Goal: Task Accomplishment & Management: Manage account settings

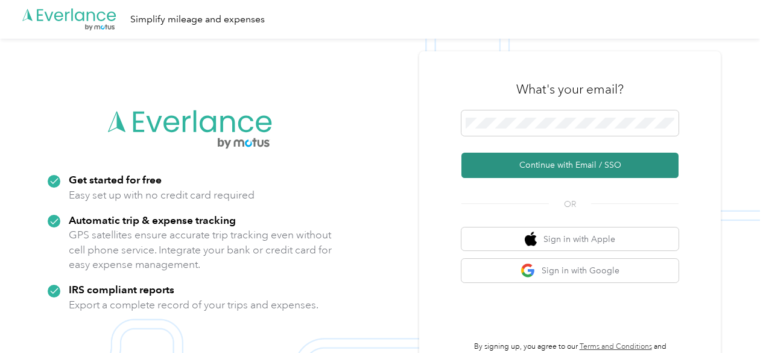
click at [565, 163] on button "Continue with Email / SSO" at bounding box center [569, 165] width 217 height 25
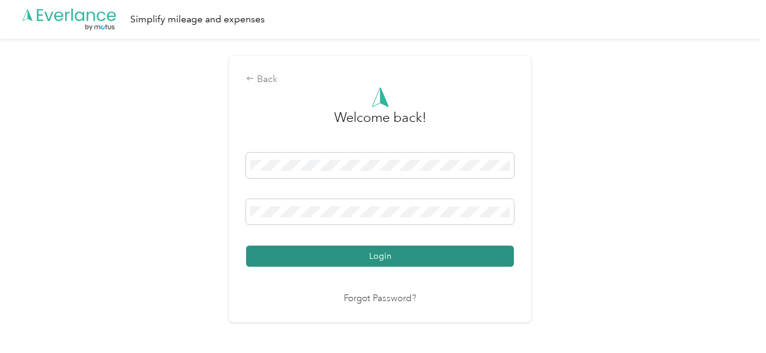
click at [376, 258] on button "Login" at bounding box center [380, 256] width 268 height 21
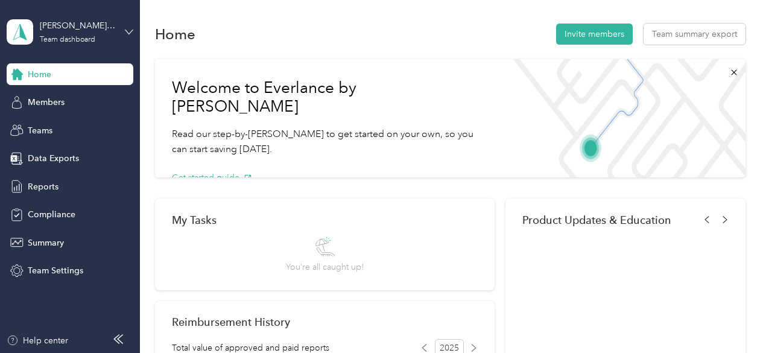
click at [130, 30] on icon at bounding box center [129, 32] width 8 height 8
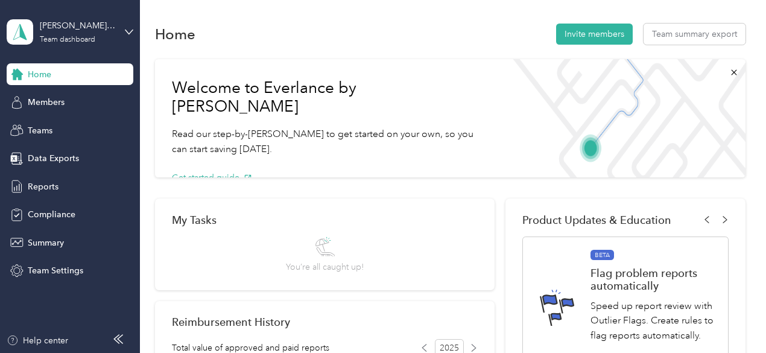
click at [34, 121] on div "Personal dashboard" at bounding box center [55, 126] width 76 height 13
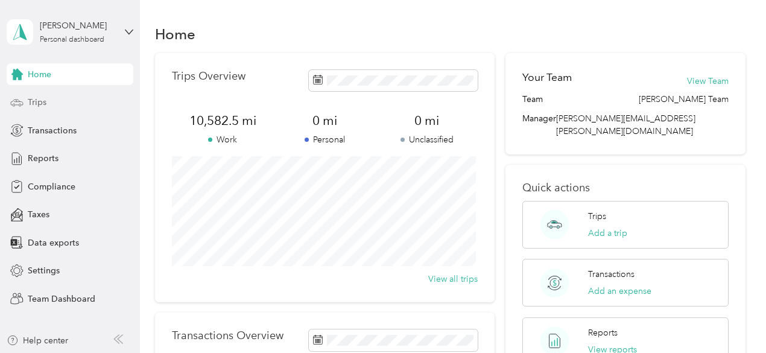
click at [37, 105] on span "Trips" at bounding box center [37, 102] width 19 height 13
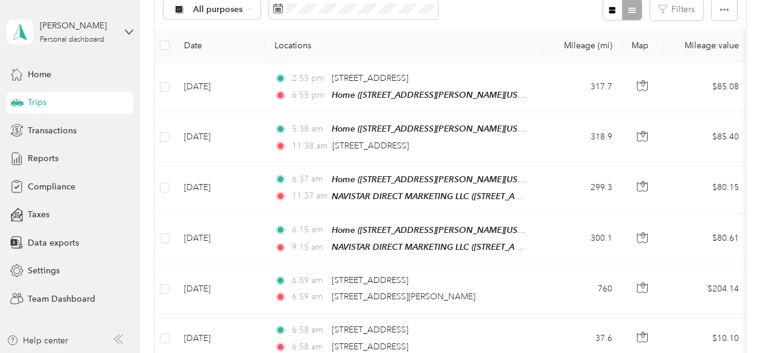
scroll to position [144, 0]
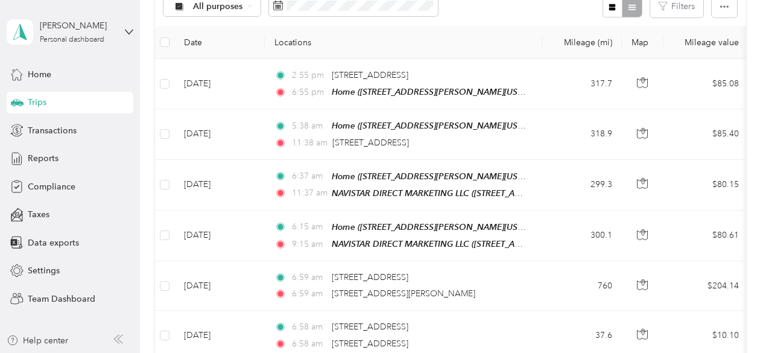
click at [485, 20] on div "All purposes Filters" at bounding box center [450, 6] width 591 height 39
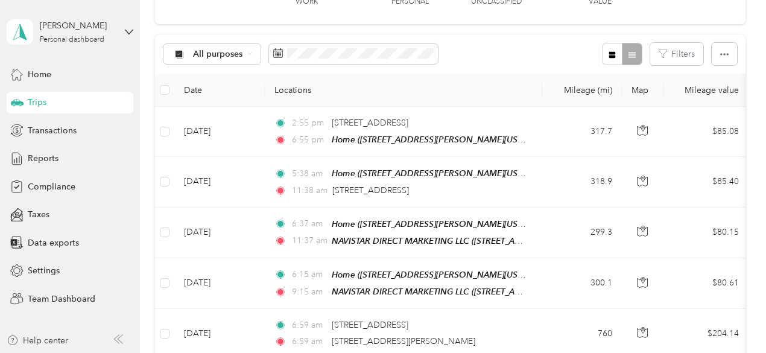
scroll to position [0, 0]
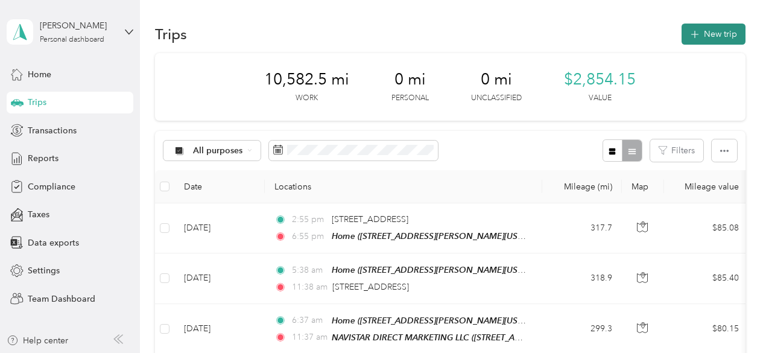
click at [711, 27] on button "New trip" at bounding box center [714, 34] width 64 height 21
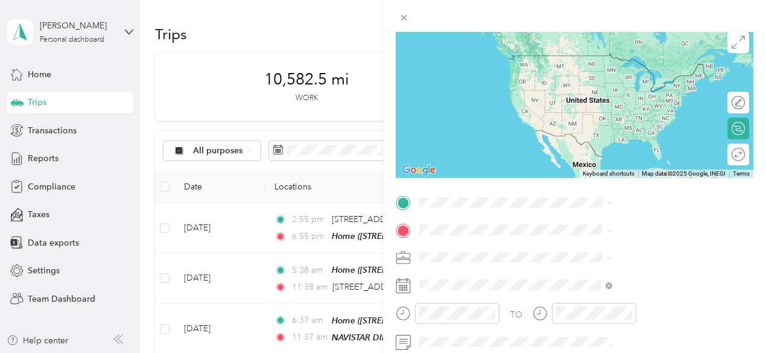
scroll to position [121, 0]
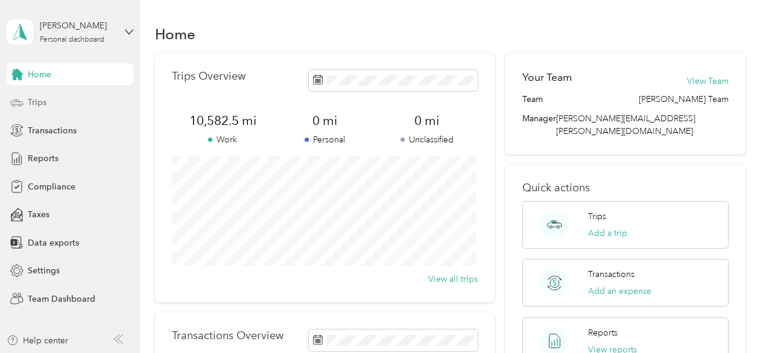
click at [36, 100] on span "Trips" at bounding box center [37, 102] width 19 height 13
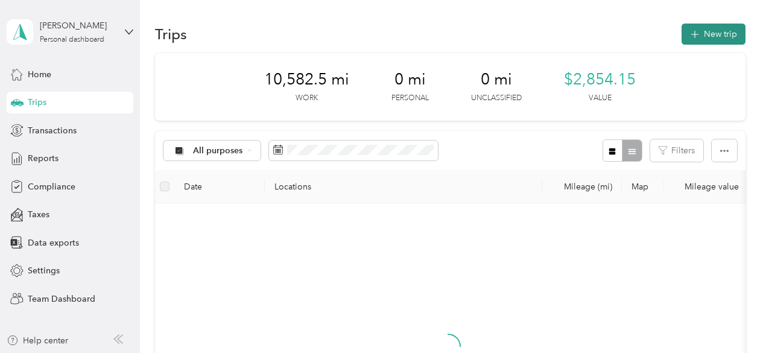
click at [707, 35] on button "New trip" at bounding box center [714, 34] width 64 height 21
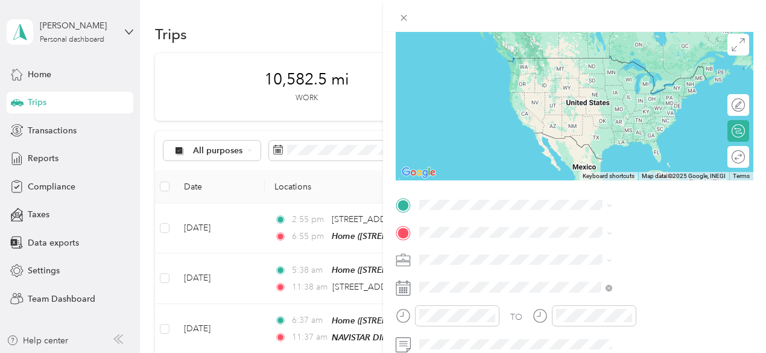
scroll to position [109, 0]
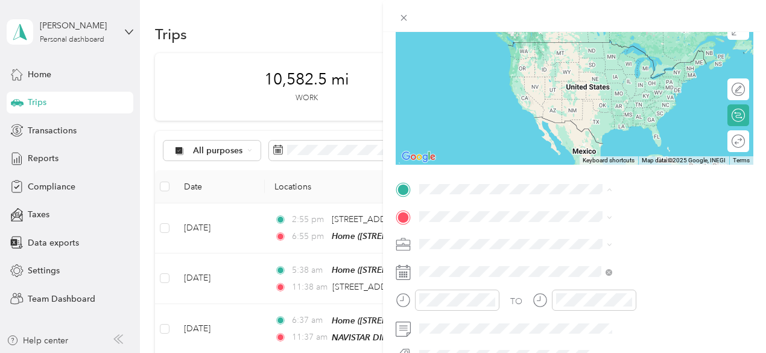
click at [578, 61] on span "[STREET_ADDRESS][PERSON_NAME][US_STATE]" at bounding box center [641, 66] width 144 height 23
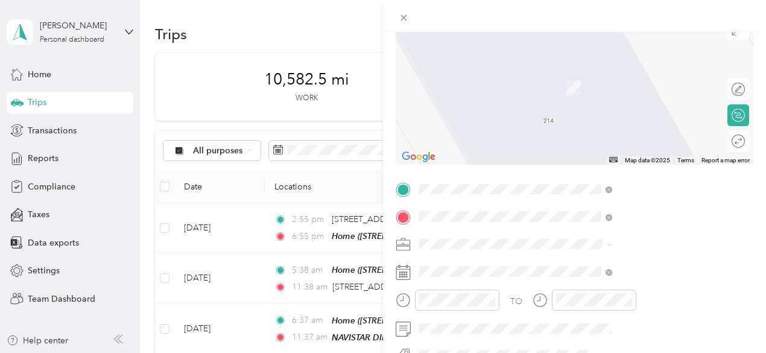
click at [588, 100] on span "100 Commerce Drive Freedom, Pennsylvania 15042, United States" at bounding box center [629, 94] width 121 height 11
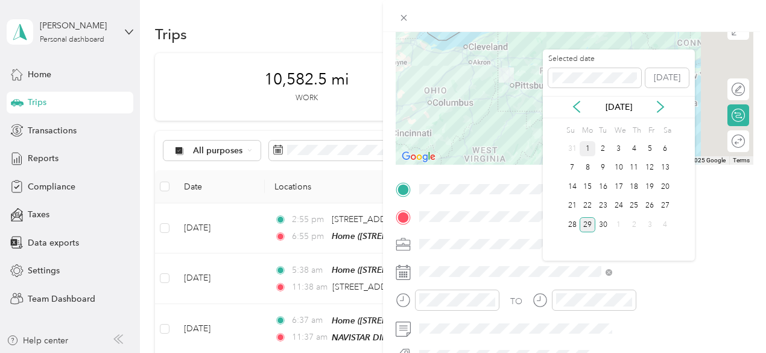
click at [588, 152] on div "1" at bounding box center [588, 148] width 16 height 15
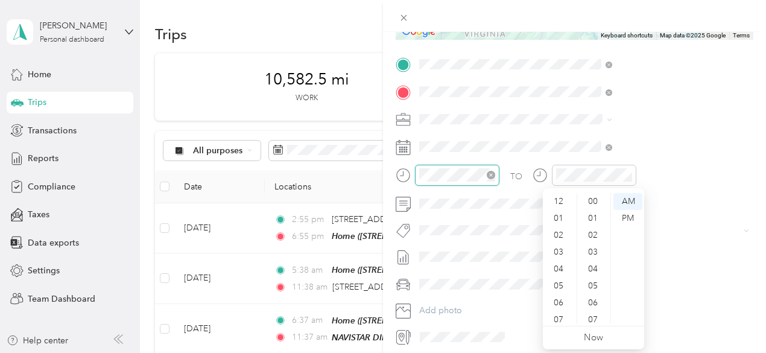
scroll to position [72, 0]
click at [557, 198] on div "04" at bounding box center [559, 196] width 29 height 17
click at [597, 200] on div "00" at bounding box center [594, 201] width 29 height 17
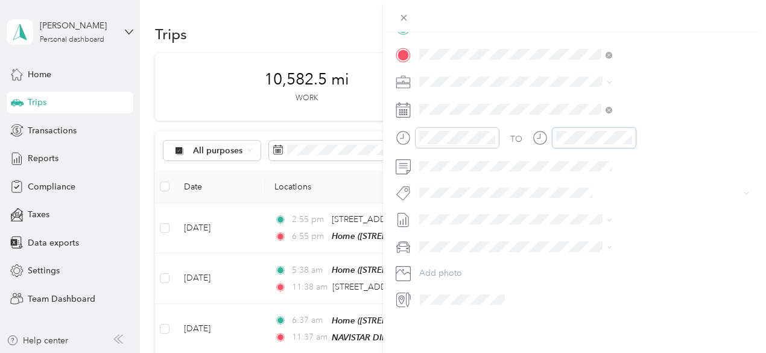
scroll to position [280, 0]
click at [592, 261] on div "Hyundai Elantra" at bounding box center [643, 258] width 185 height 13
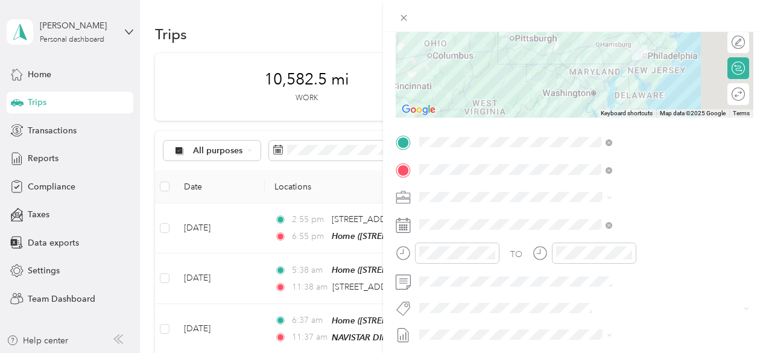
scroll to position [0, 0]
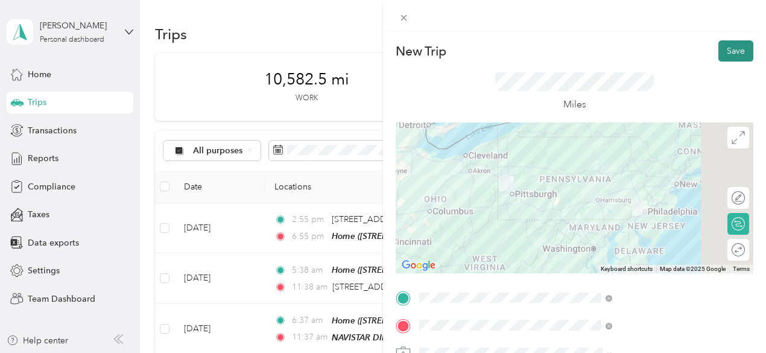
click at [726, 54] on button "Save" at bounding box center [735, 50] width 35 height 21
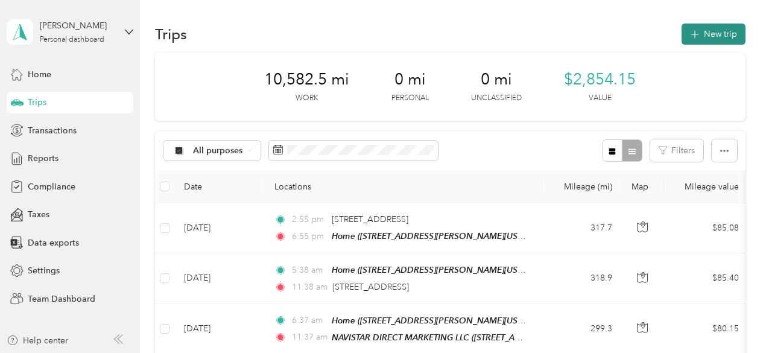
click at [711, 30] on button "New trip" at bounding box center [714, 34] width 64 height 21
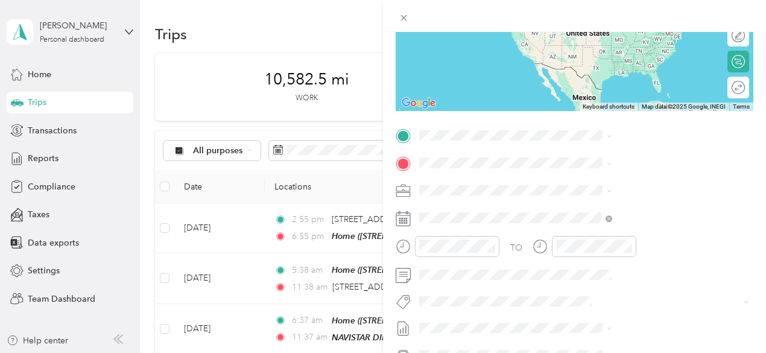
scroll to position [166, 0]
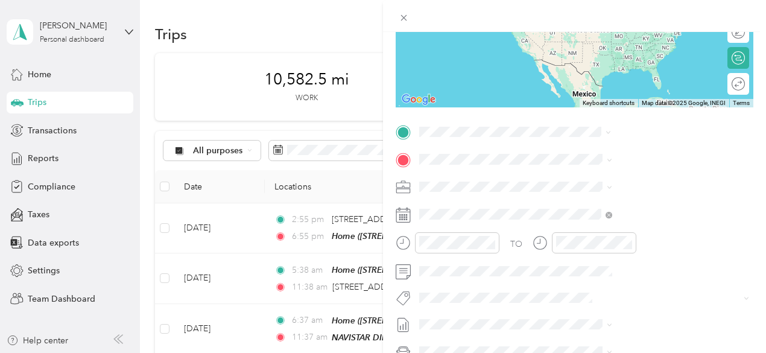
click at [643, 180] on span "100 Commerce Drive Freedom, Pennsylvania 15042, United States" at bounding box center [629, 175] width 121 height 11
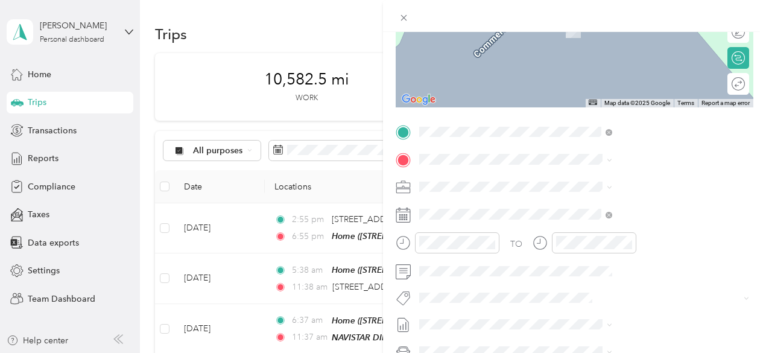
click at [591, 215] on span "[STREET_ADDRESS][PERSON_NAME][US_STATE]" at bounding box center [641, 224] width 144 height 23
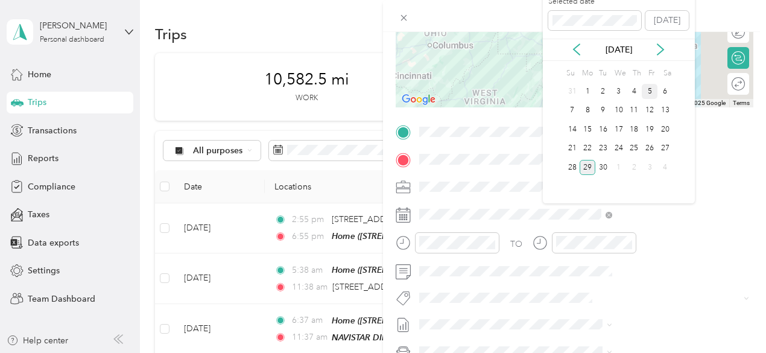
click at [649, 95] on div "5" at bounding box center [650, 91] width 16 height 15
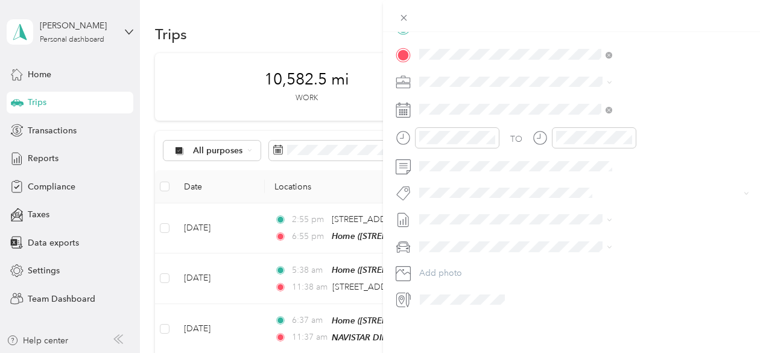
scroll to position [280, 0]
click at [591, 255] on span "Hyundai Elantra" at bounding box center [580, 258] width 59 height 10
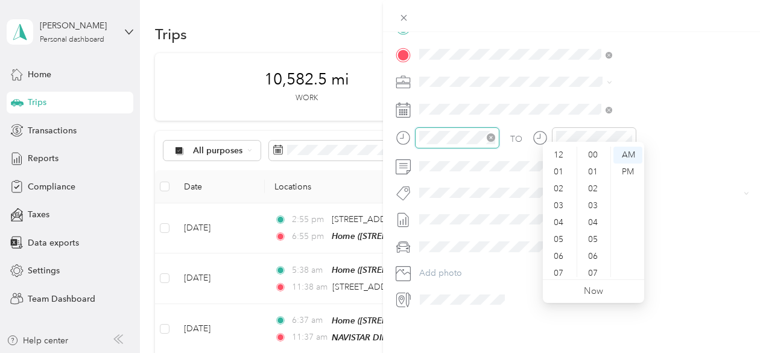
scroll to position [72, 0]
click at [562, 151] on div "04" at bounding box center [559, 150] width 29 height 17
click at [629, 173] on div "PM" at bounding box center [627, 171] width 29 height 17
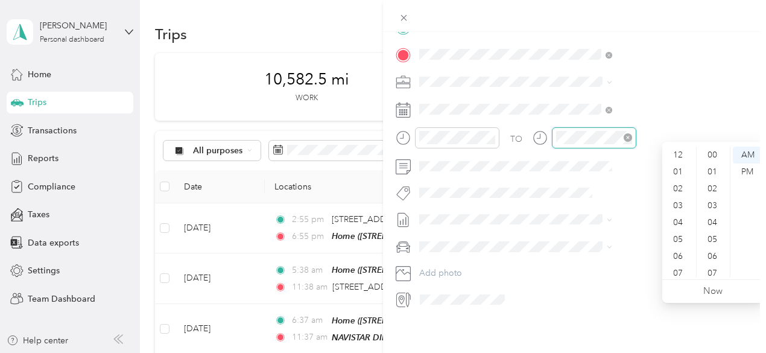
scroll to position [72, 0]
click at [682, 233] on div "09" at bounding box center [679, 234] width 29 height 17
click at [750, 170] on div "PM" at bounding box center [747, 171] width 29 height 17
click at [636, 330] on div "New Trip Save This trip cannot be edited because it is either under review, app…" at bounding box center [574, 208] width 383 height 353
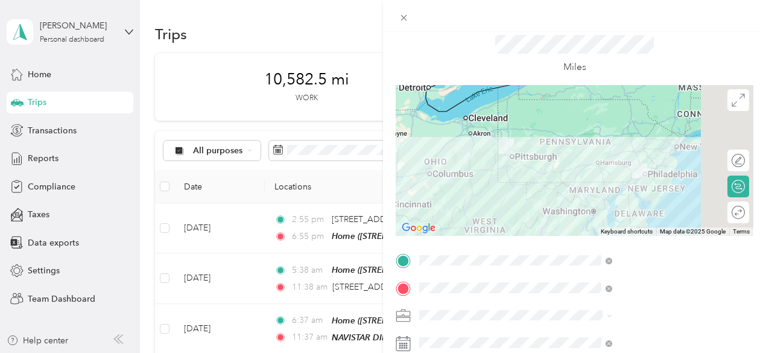
scroll to position [0, 0]
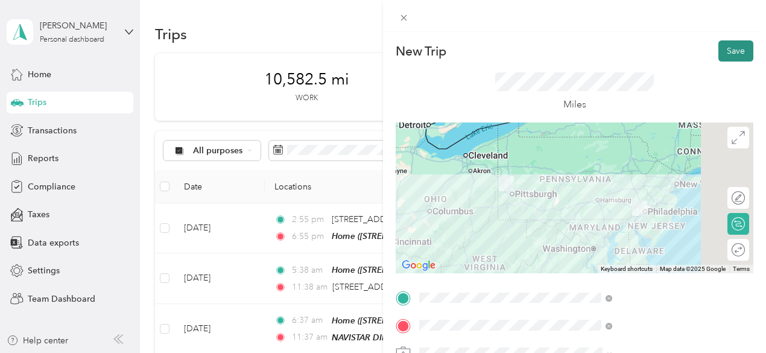
click at [739, 54] on button "Save" at bounding box center [735, 50] width 35 height 21
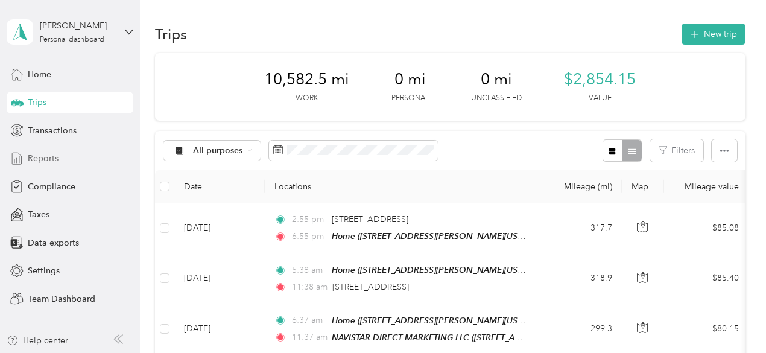
click at [47, 159] on span "Reports" at bounding box center [43, 158] width 31 height 13
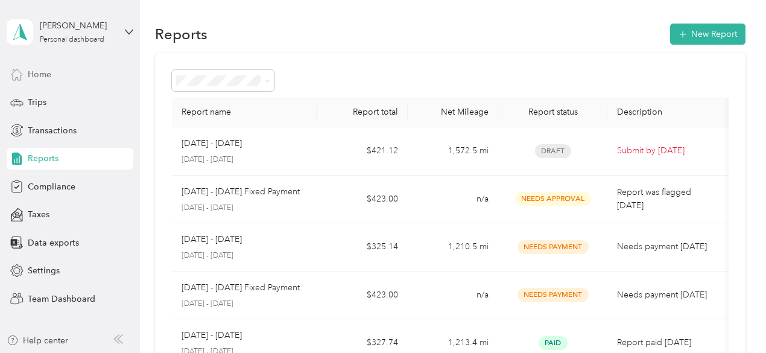
click at [32, 69] on span "Home" at bounding box center [40, 74] width 24 height 13
